Goal: Information Seeking & Learning: Learn about a topic

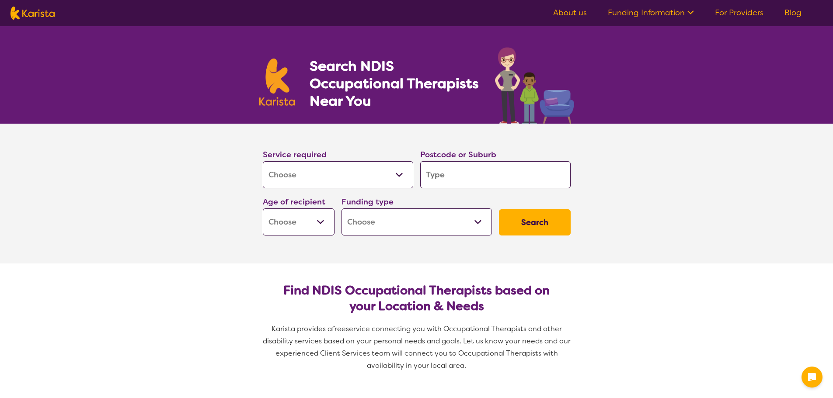
select select "[MEDICAL_DATA]"
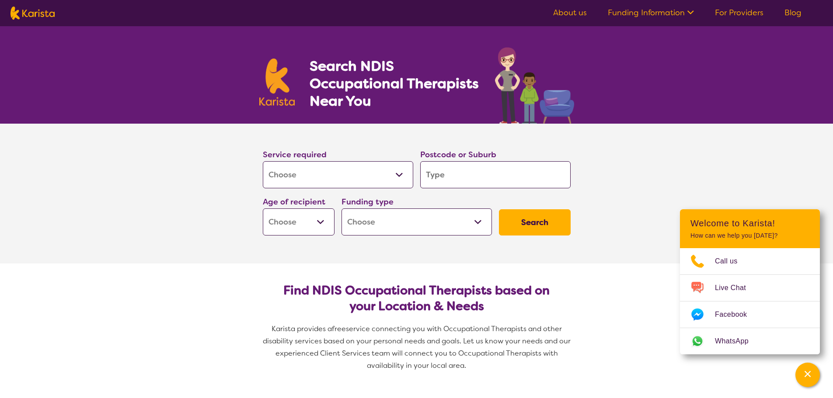
click at [461, 180] on input "search" at bounding box center [495, 174] width 150 height 27
type input "2"
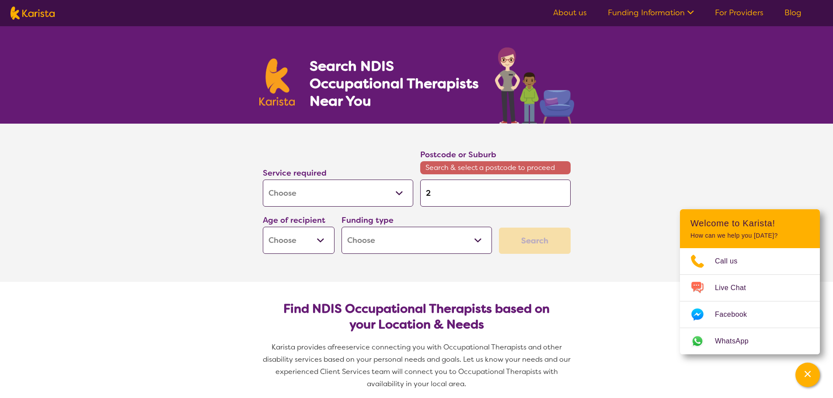
type input "21"
type input "217"
type input "2170"
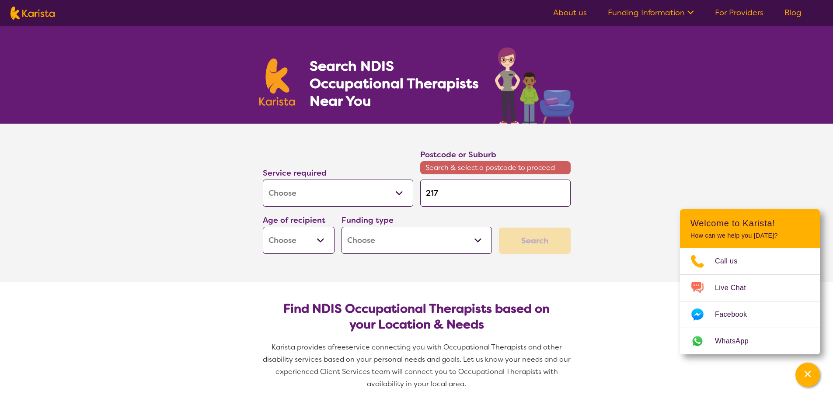
type input "2170"
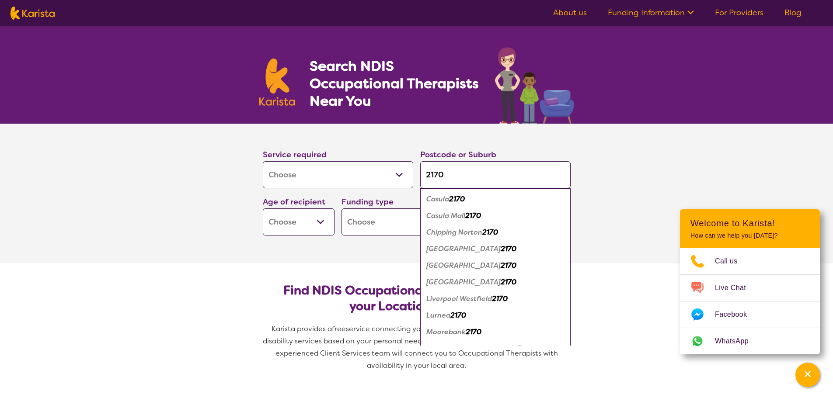
type input "2170"
click at [452, 317] on em "2170" at bounding box center [458, 315] width 16 height 9
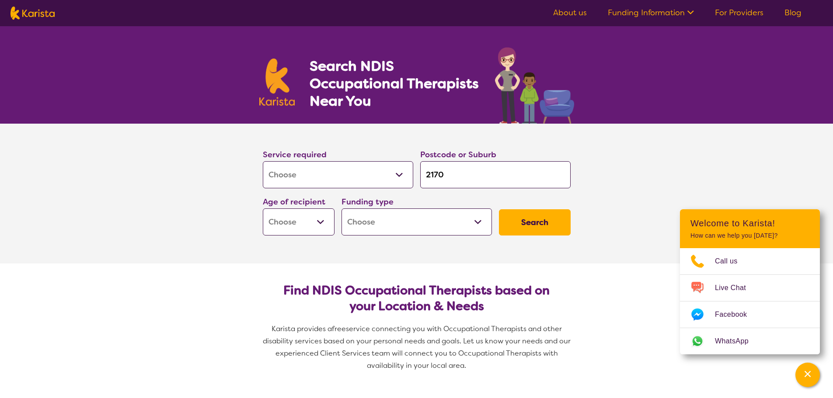
click at [323, 220] on select "Early Childhood - 0 to 9 Child - 10 to 11 Adolescent - 12 to 17 Adult - 18 to 6…" at bounding box center [299, 222] width 72 height 27
select select "AS"
click at [263, 209] on select "Early Childhood - 0 to 9 Child - 10 to 11 Adolescent - 12 to 17 Adult - 18 to 6…" at bounding box center [299, 222] width 72 height 27
select select "AS"
click at [476, 223] on select "Home Care Package (HCP) National Disability Insurance Scheme (NDIS) I don't know" at bounding box center [416, 222] width 150 height 27
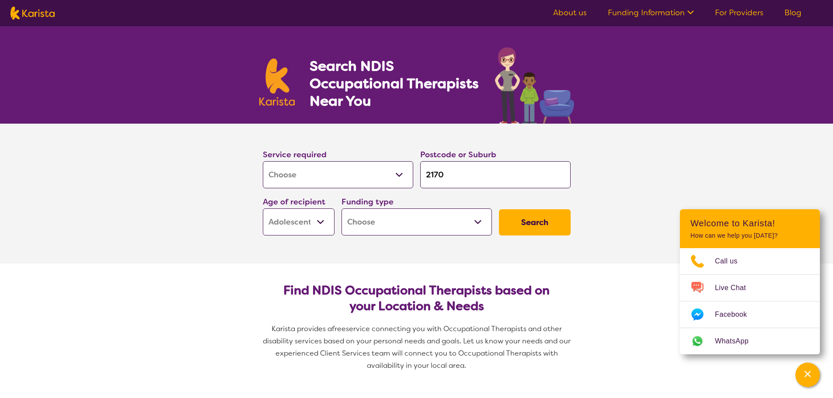
select select "NDIS"
click at [341, 209] on select "Home Care Package (HCP) National Disability Insurance Scheme (NDIS) I don't know" at bounding box center [416, 222] width 150 height 27
select select "NDIS"
click at [544, 223] on button "Search" at bounding box center [535, 222] width 72 height 26
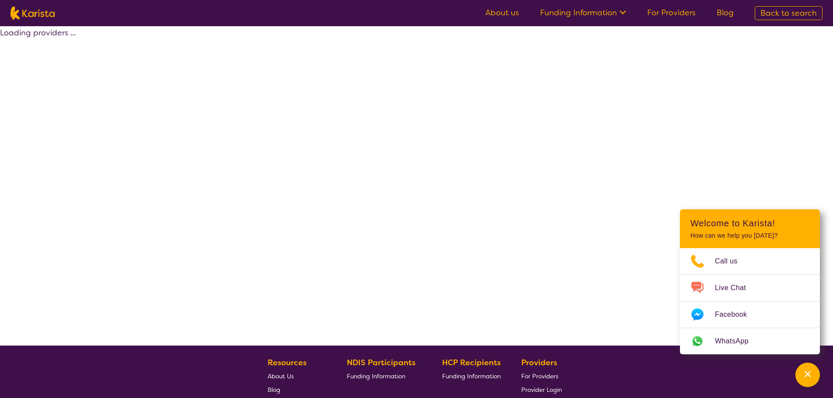
select select "by_score"
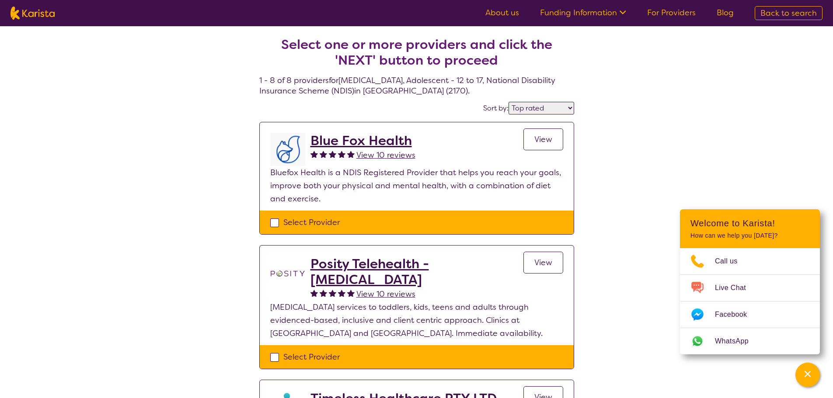
click at [541, 141] on span "View" at bounding box center [543, 139] width 18 height 10
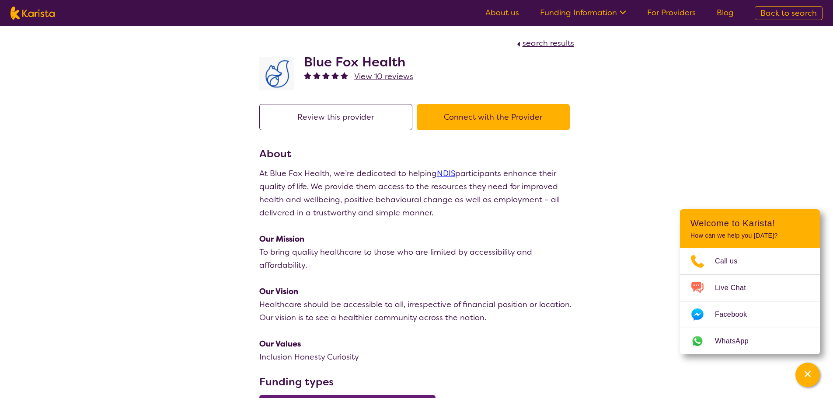
click at [546, 42] on span "search results" at bounding box center [548, 43] width 52 height 10
select select "by_score"
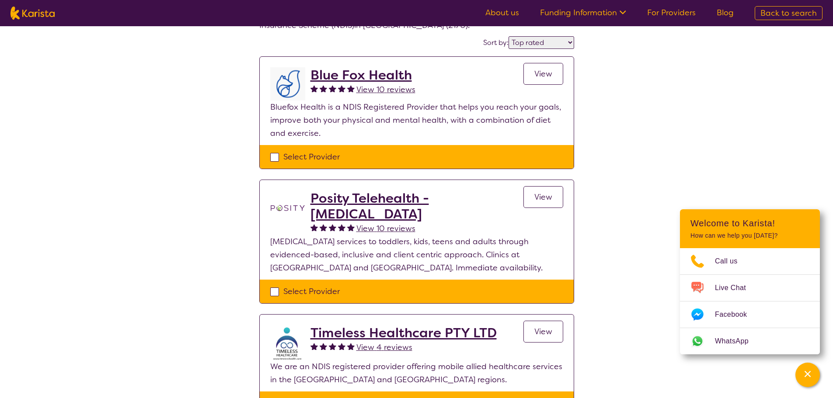
scroll to position [87, 0]
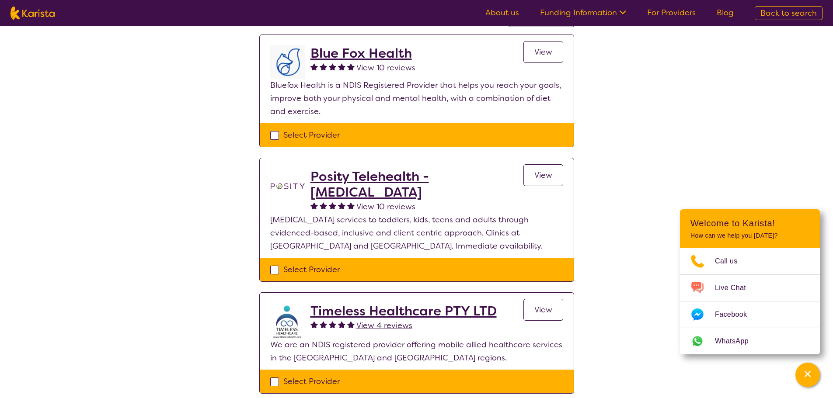
click at [541, 175] on span "View" at bounding box center [543, 175] width 18 height 10
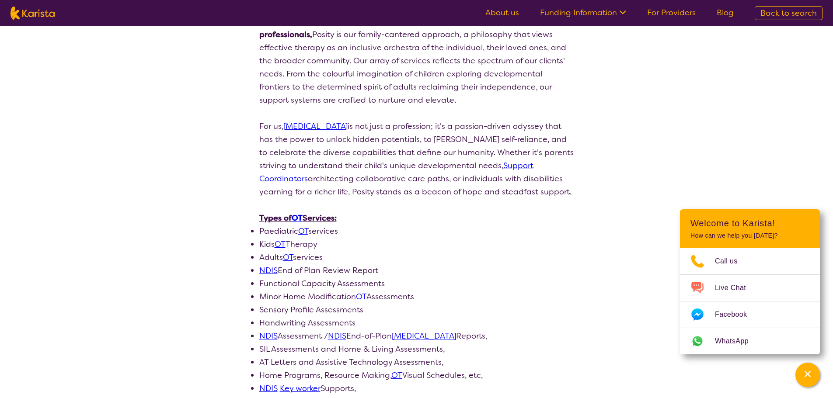
scroll to position [306, 0]
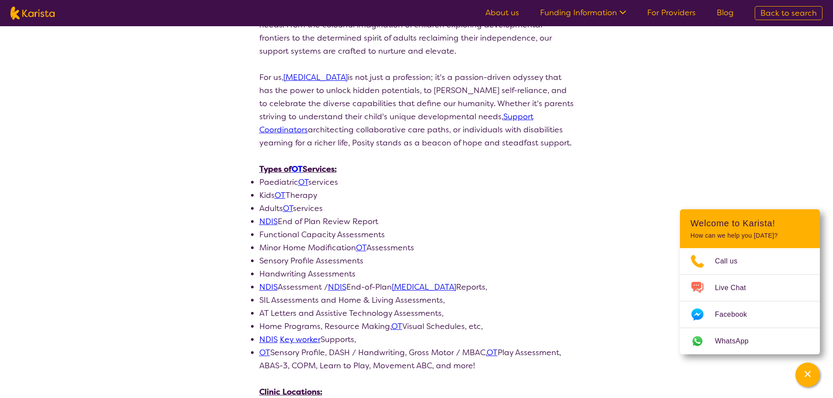
click at [282, 190] on link "OT" at bounding box center [280, 195] width 11 height 10
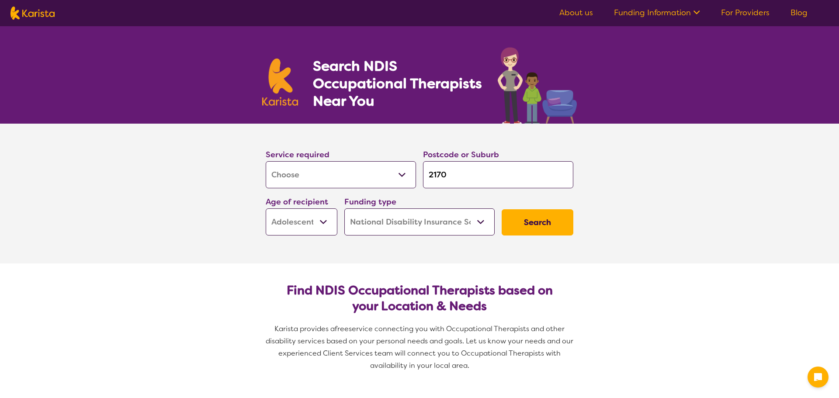
select select "[MEDICAL_DATA]"
select select "AS"
select select "NDIS"
select select "[MEDICAL_DATA]"
select select "AS"
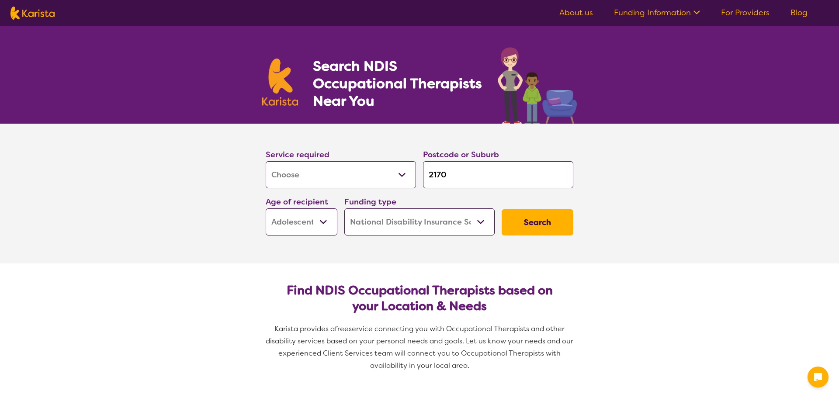
select select "NDIS"
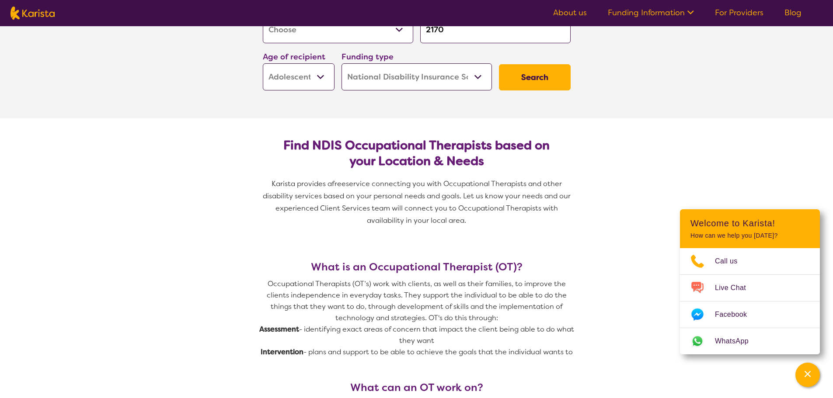
scroll to position [87, 0]
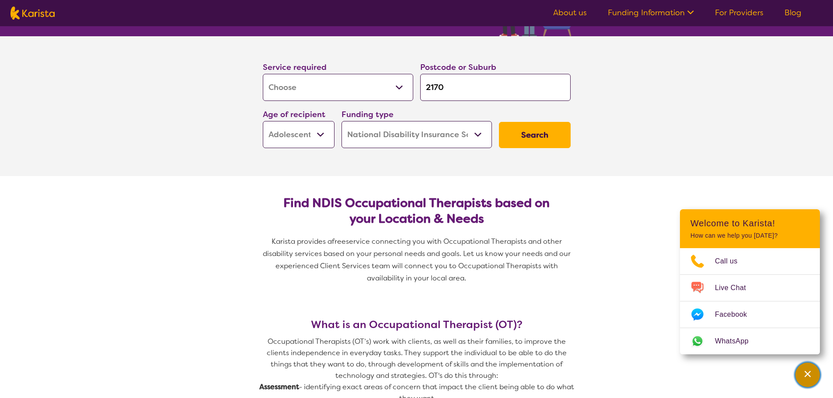
click at [806, 375] on icon "Channel Menu" at bounding box center [807, 374] width 6 height 6
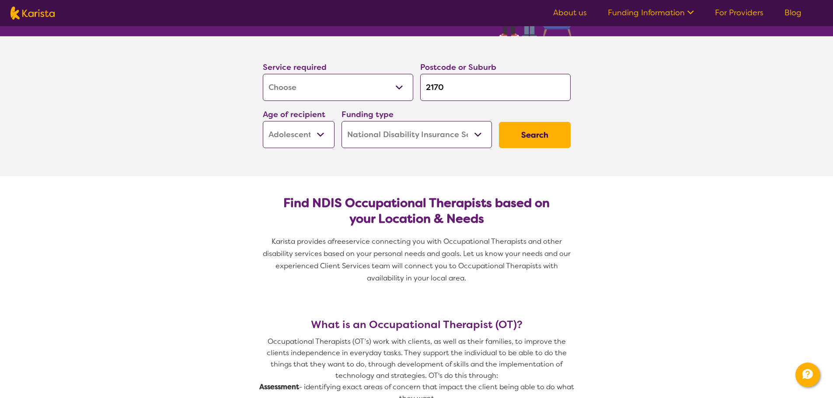
click at [546, 137] on button "Search" at bounding box center [535, 135] width 72 height 26
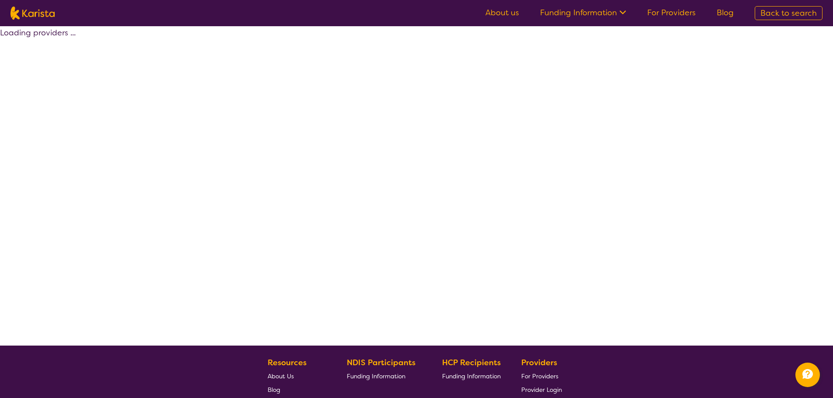
select select "by_score"
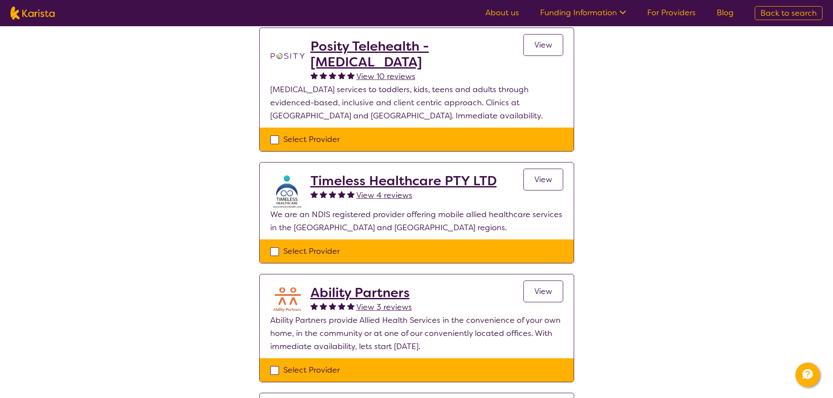
scroll to position [219, 0]
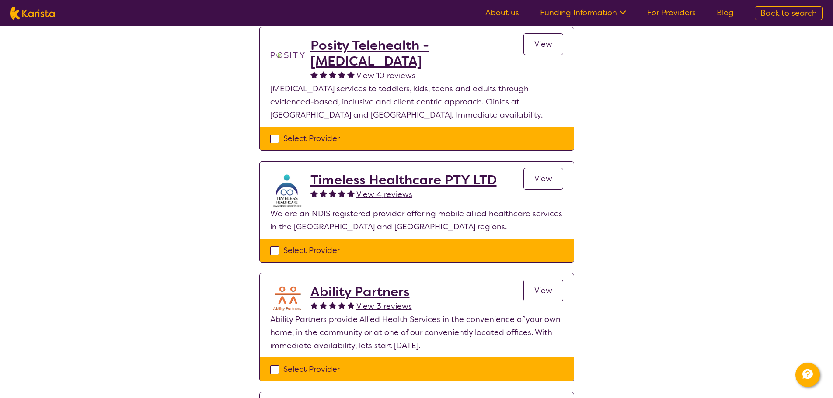
click at [545, 289] on span "View" at bounding box center [543, 290] width 18 height 10
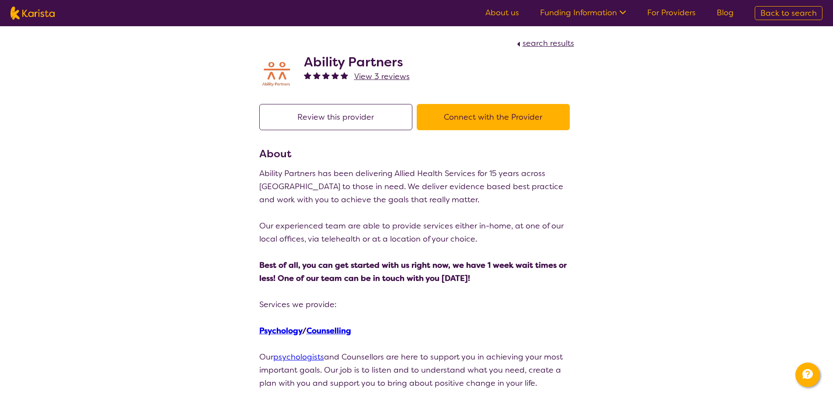
scroll to position [219, 0]
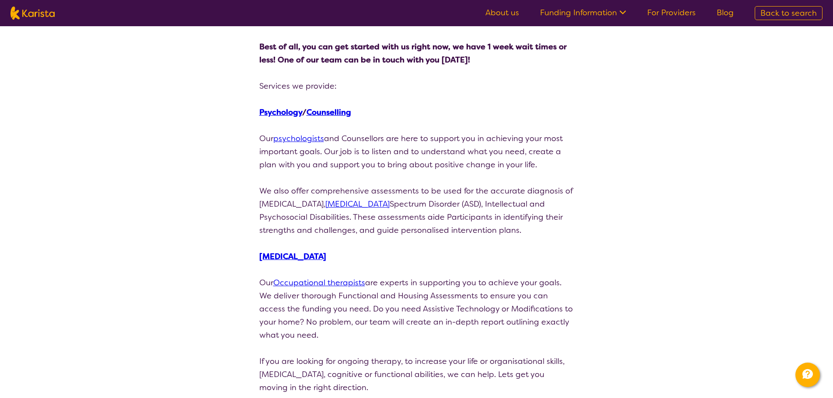
select select "by_score"
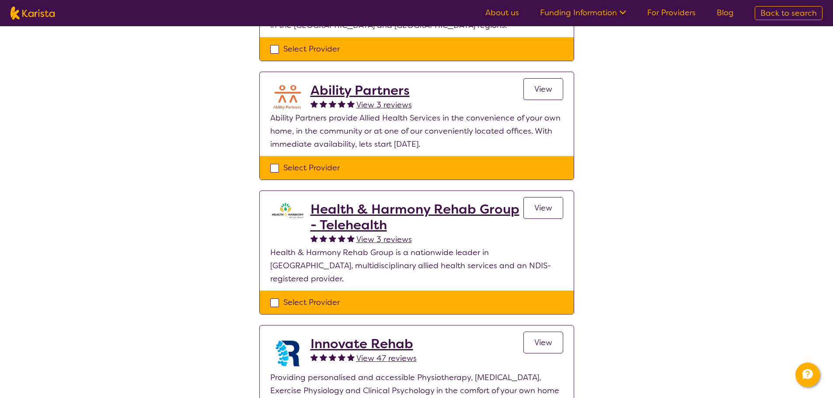
scroll to position [437, 0]
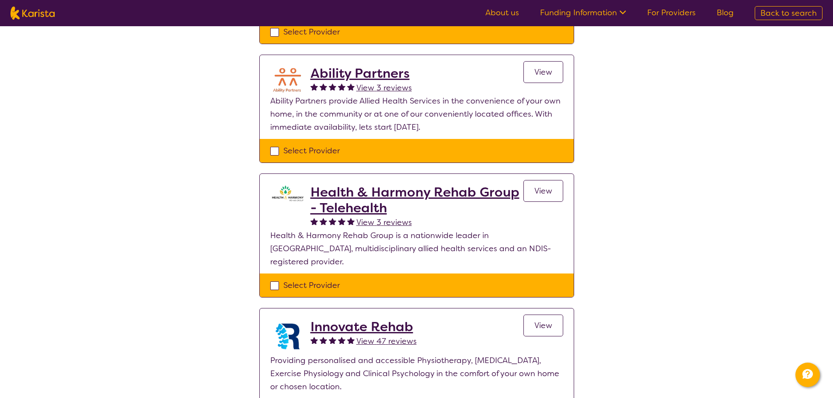
click at [539, 195] on span "View" at bounding box center [543, 191] width 18 height 10
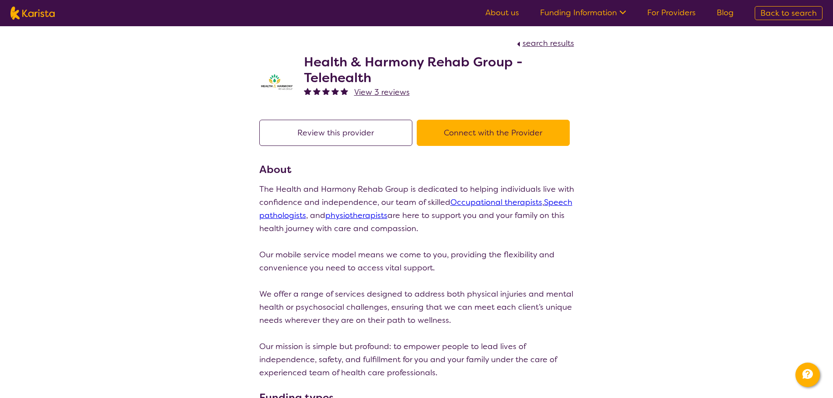
click at [267, 216] on link "Speech pathologists" at bounding box center [415, 209] width 313 height 24
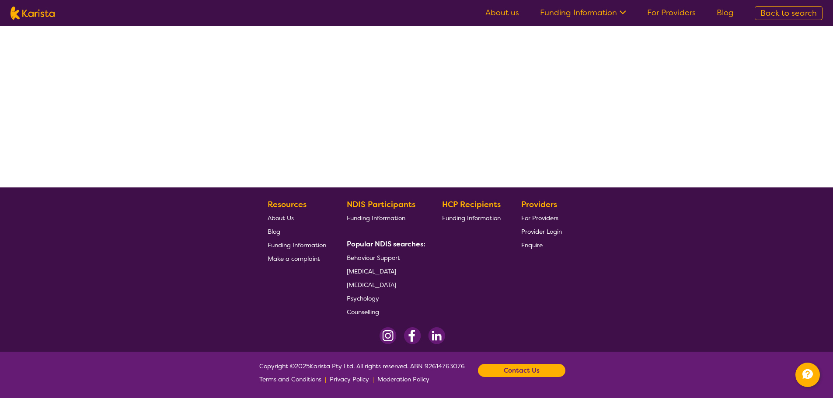
select select "by_score"
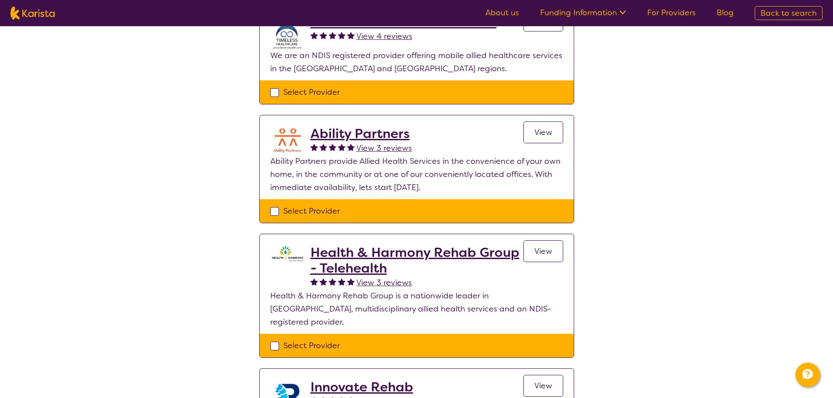
scroll to position [421, 0]
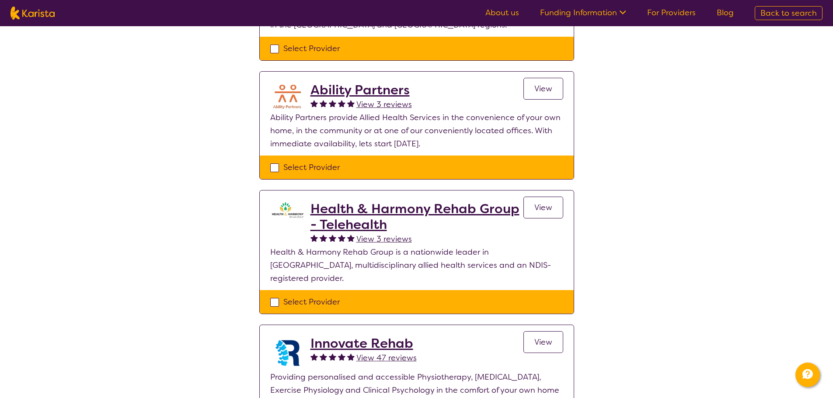
click at [545, 88] on span "View" at bounding box center [543, 88] width 18 height 10
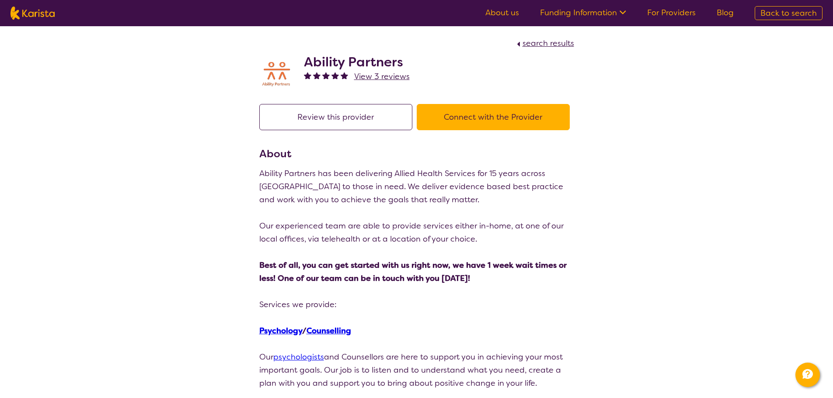
select select "by_score"
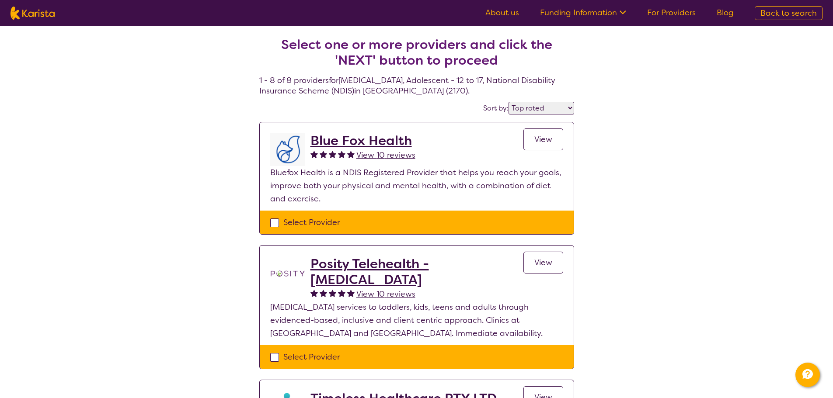
click at [403, 145] on h2 "Blue Fox Health" at bounding box center [362, 141] width 105 height 16
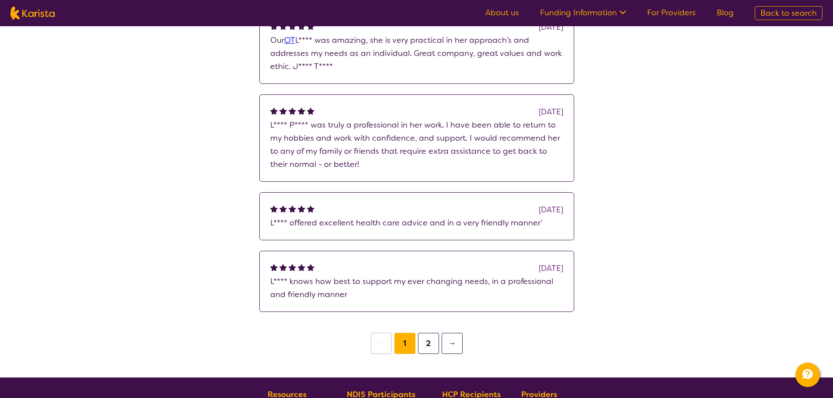
scroll to position [612, 0]
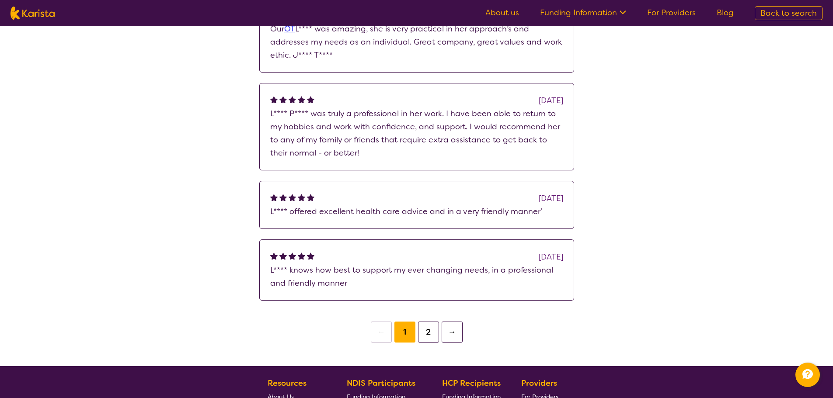
click at [431, 332] on button "2" at bounding box center [428, 332] width 21 height 21
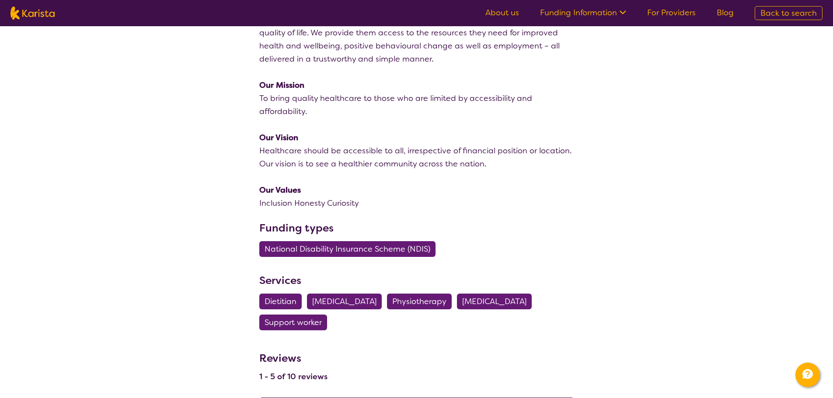
scroll to position [175, 0]
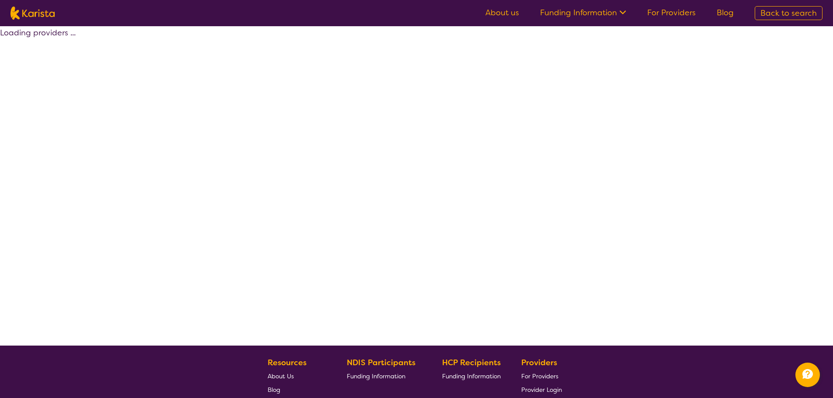
select select "by_score"
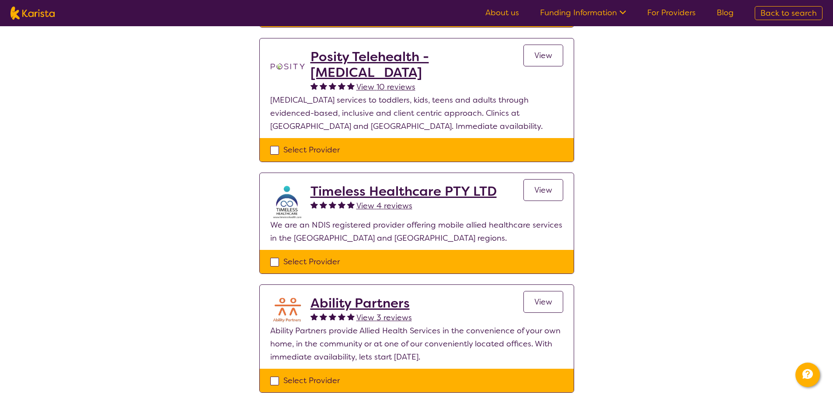
scroll to position [219, 0]
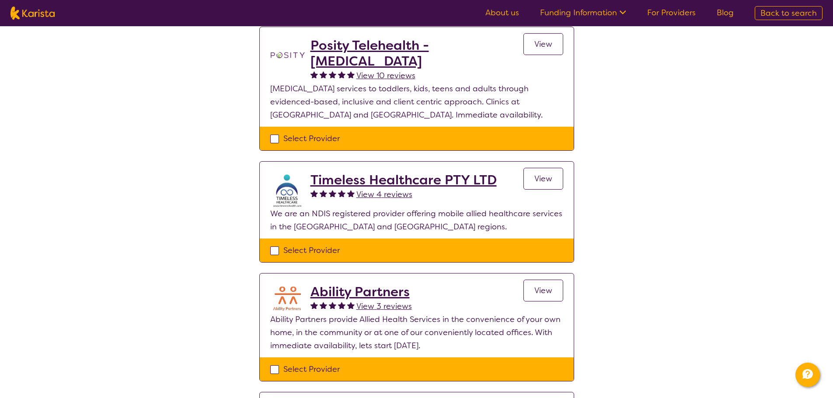
click at [414, 183] on h2 "Timeless Healthcare PTY LTD" at bounding box center [403, 180] width 186 height 16
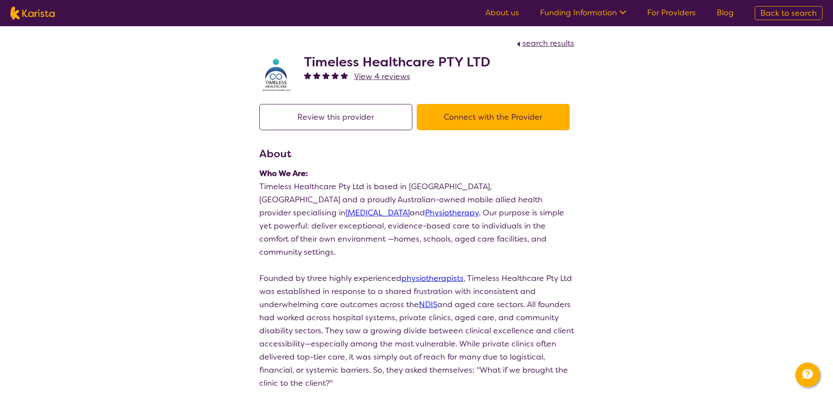
select select "by_score"
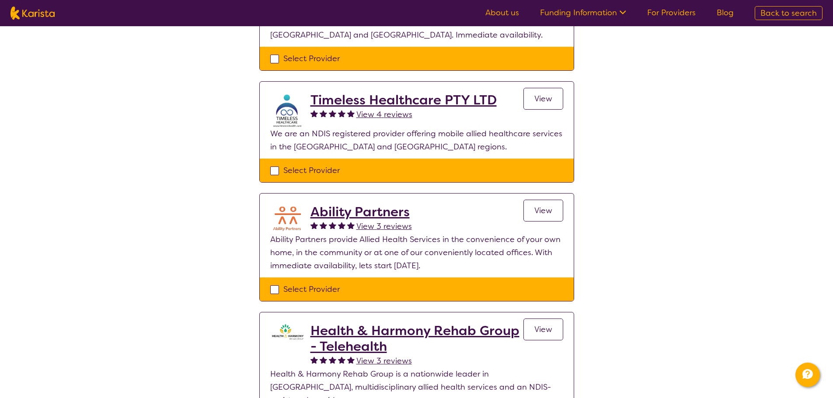
scroll to position [306, 0]
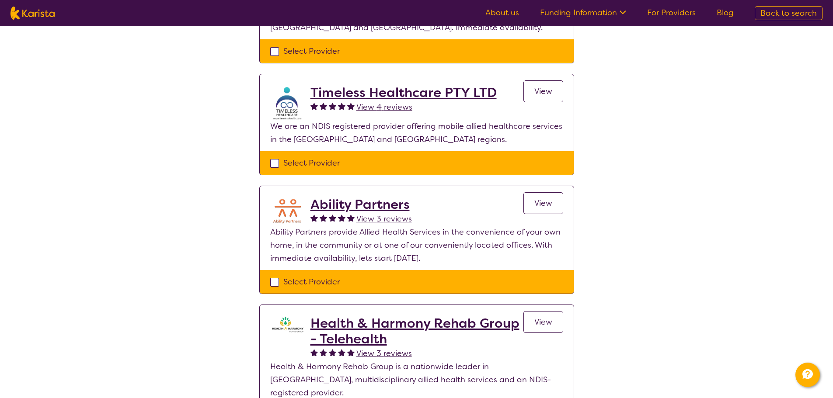
click at [364, 208] on h2 "Ability Partners" at bounding box center [360, 205] width 101 height 16
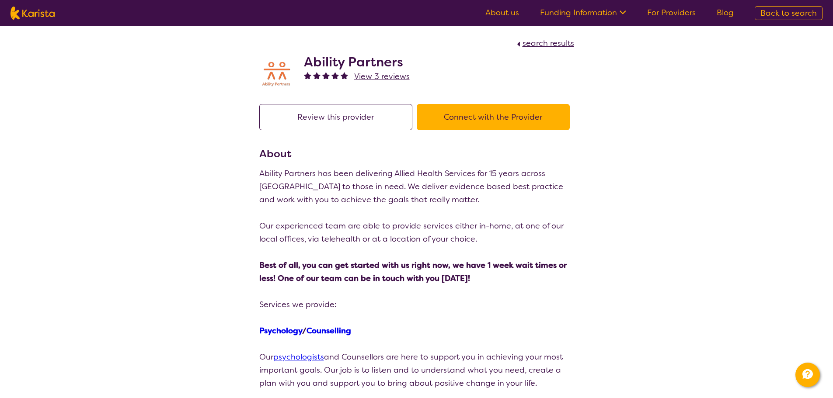
select select "by_score"
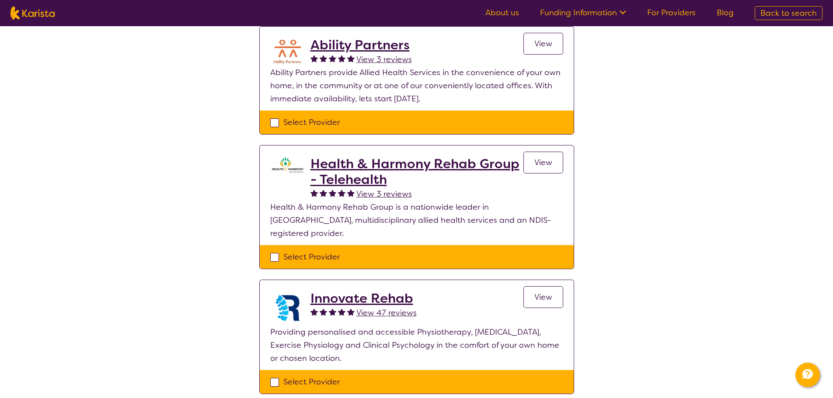
scroll to position [481, 0]
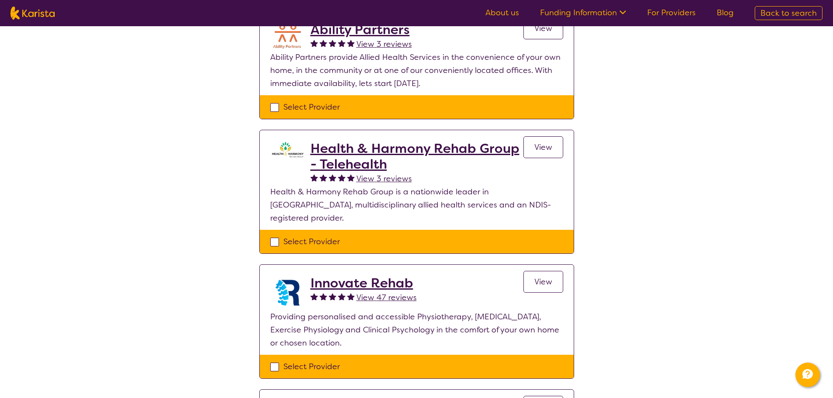
click at [557, 144] on link "View" at bounding box center [543, 147] width 40 height 22
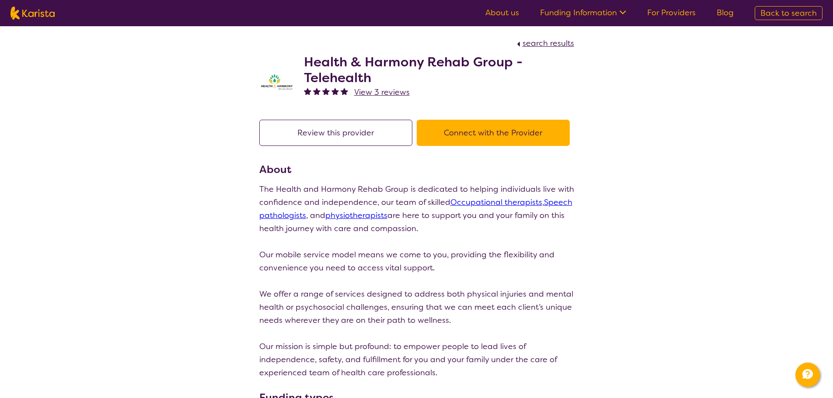
select select "by_score"
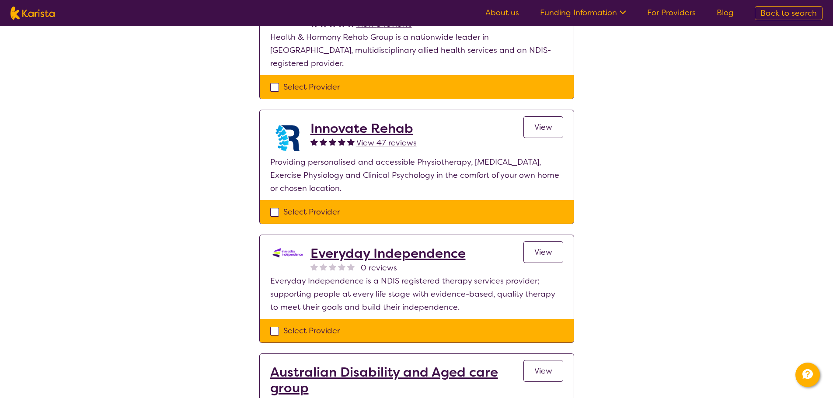
scroll to position [656, 0]
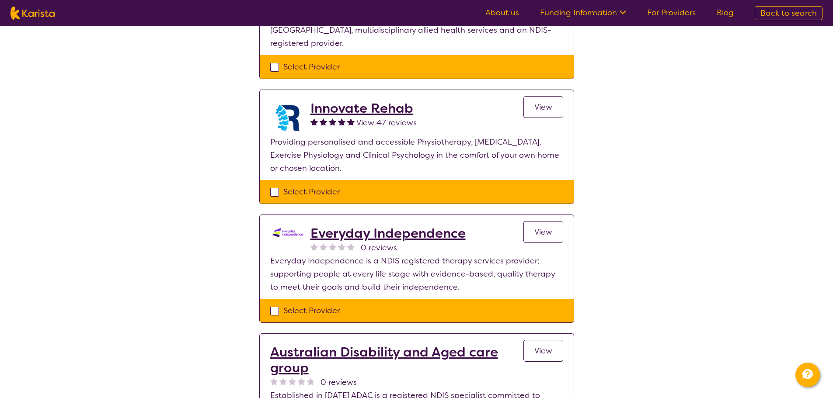
click at [360, 101] on h2 "Innovate Rehab" at bounding box center [363, 109] width 106 height 16
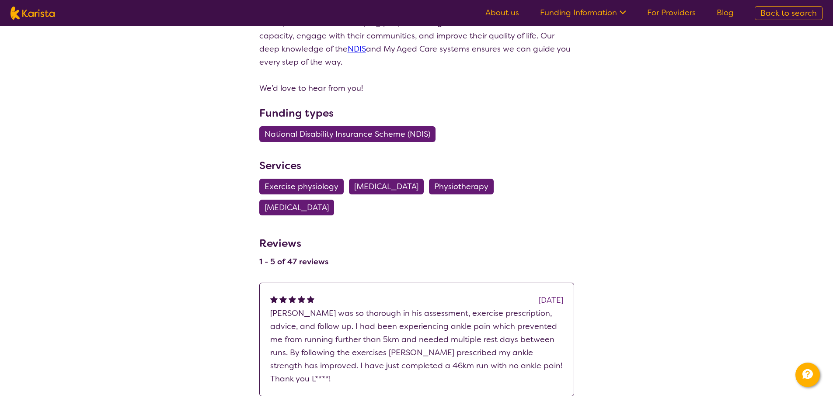
scroll to position [437, 0]
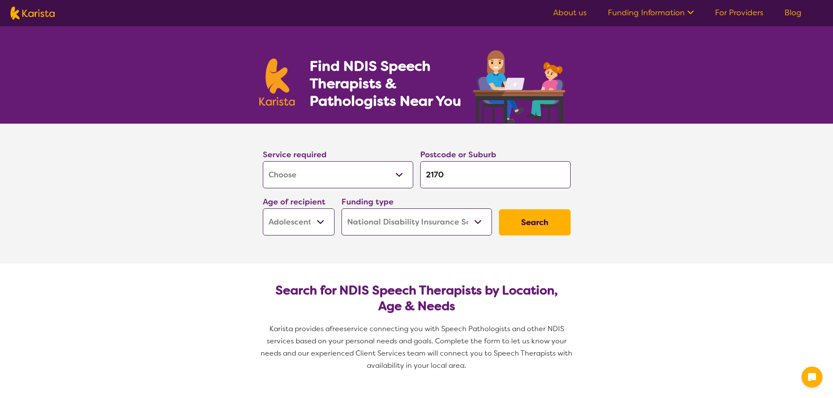
select select "[MEDICAL_DATA]"
select select "AS"
select select "NDIS"
select select "[MEDICAL_DATA]"
select select "AS"
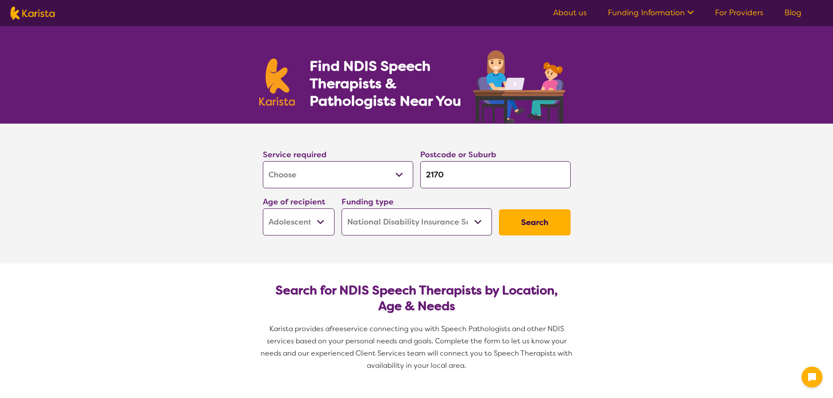
select select "NDIS"
